Goal: Task Accomplishment & Management: Use online tool/utility

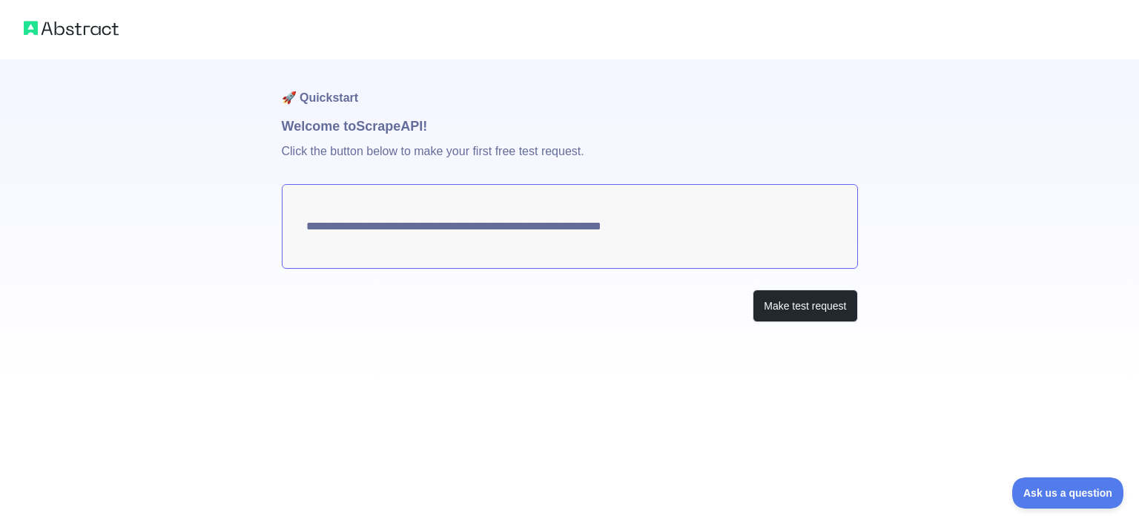
click at [326, 231] on textarea "**********" at bounding box center [570, 226] width 576 height 85
click at [785, 307] on button "Make test request" at bounding box center [805, 305] width 105 height 33
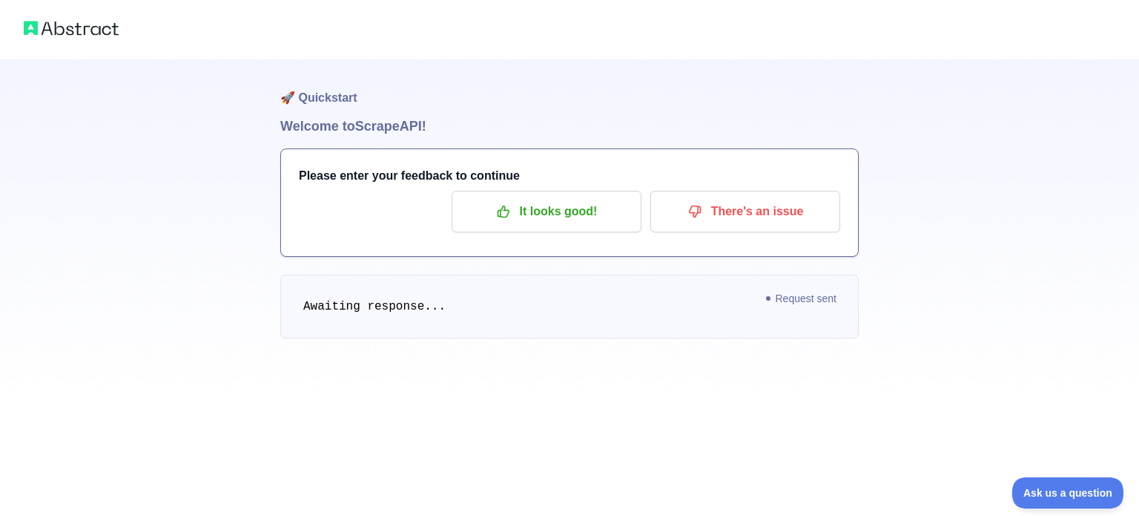
click at [395, 306] on span "Awaiting response..." at bounding box center [374, 306] width 142 height 13
click at [434, 175] on h3 "Please enter your feedback to continue" at bounding box center [570, 176] width 542 height 18
click at [551, 217] on p "It looks good!" at bounding box center [547, 211] width 168 height 25
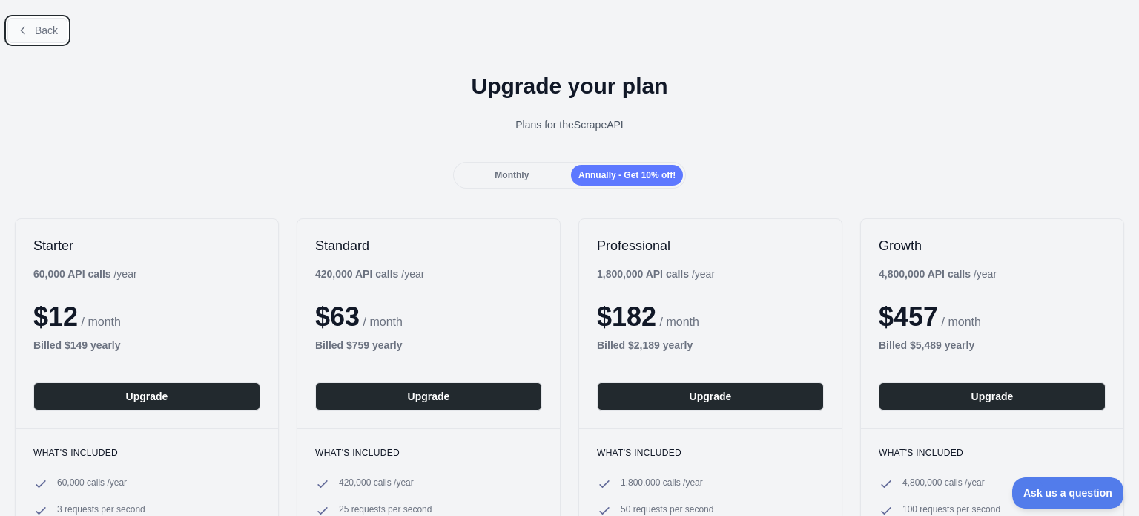
click at [27, 34] on icon at bounding box center [23, 30] width 12 height 12
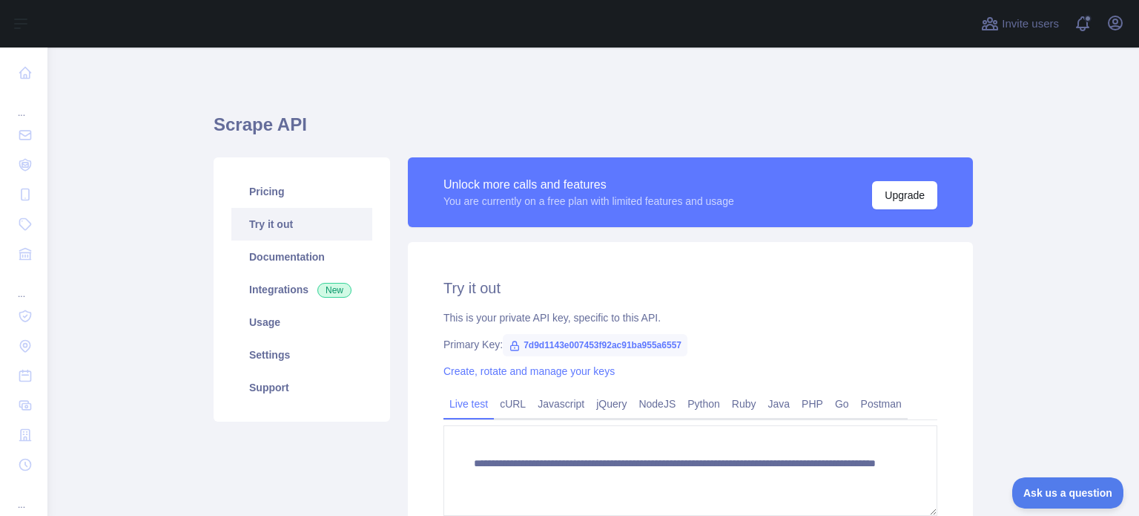
scroll to position [148, 0]
